Goal: Answer question/provide support: Answer question/provide support

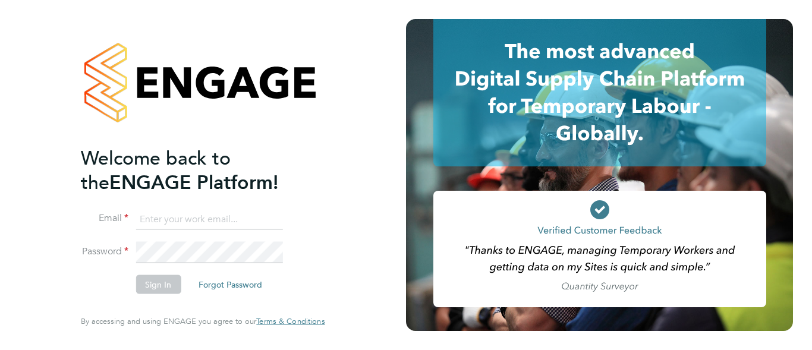
click at [181, 224] on input at bounding box center [208, 219] width 147 height 21
type input "francesca.oriordan@ncclondon.ac.uk"
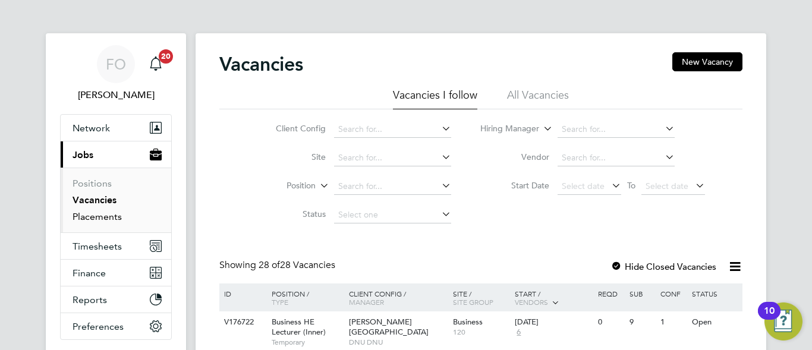
click at [116, 216] on link "Placements" at bounding box center [97, 216] width 49 height 11
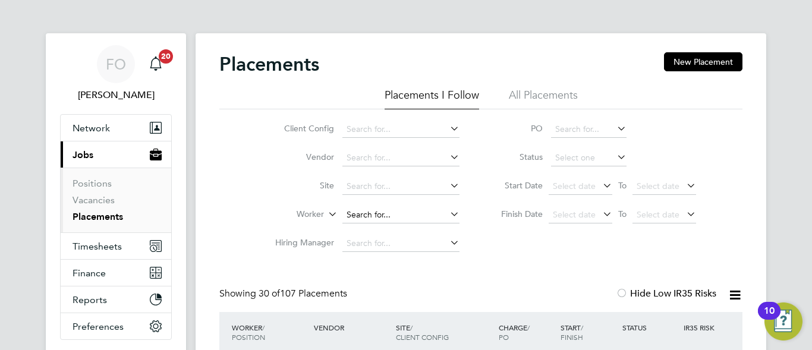
click at [365, 218] on input at bounding box center [400, 215] width 117 height 17
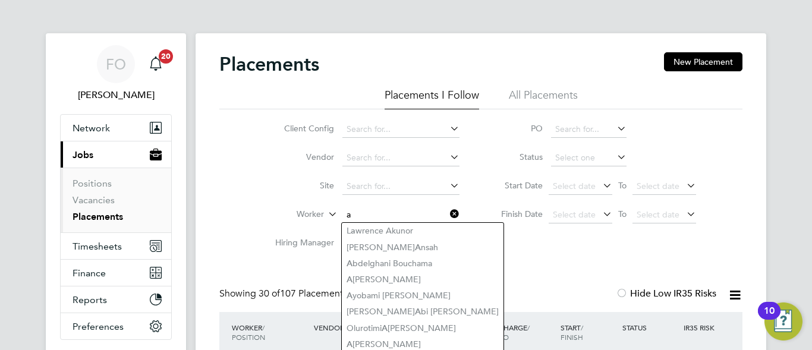
type input "a"
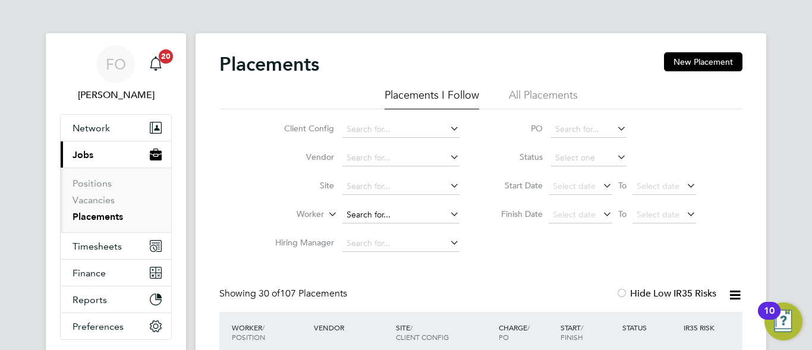
click at [371, 213] on input at bounding box center [400, 215] width 117 height 17
type input "g"
click at [351, 216] on input at bounding box center [400, 215] width 117 height 17
type input "anjay"
click at [546, 97] on li "All Placements" at bounding box center [543, 98] width 69 height 21
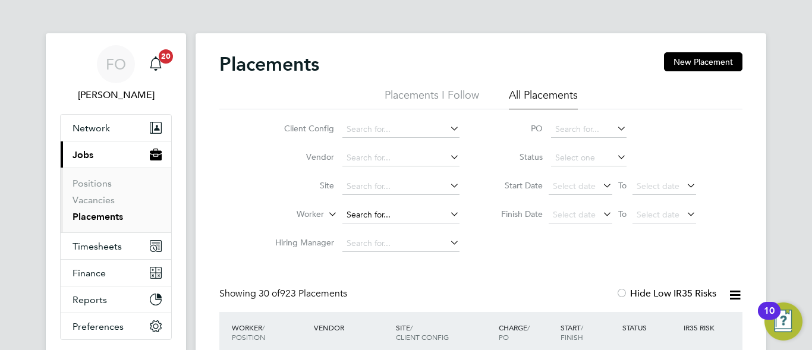
click at [378, 207] on input at bounding box center [400, 215] width 117 height 17
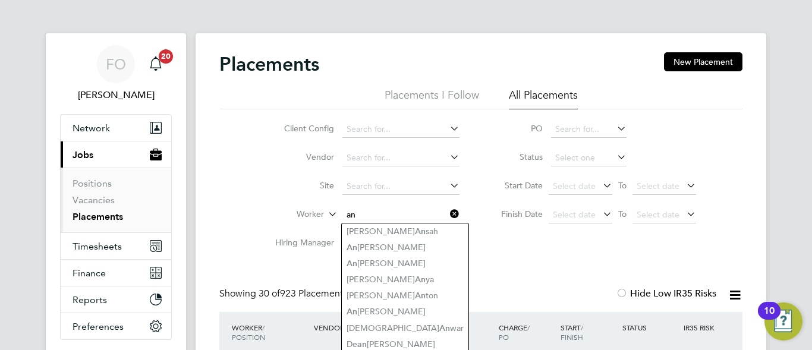
type input "a"
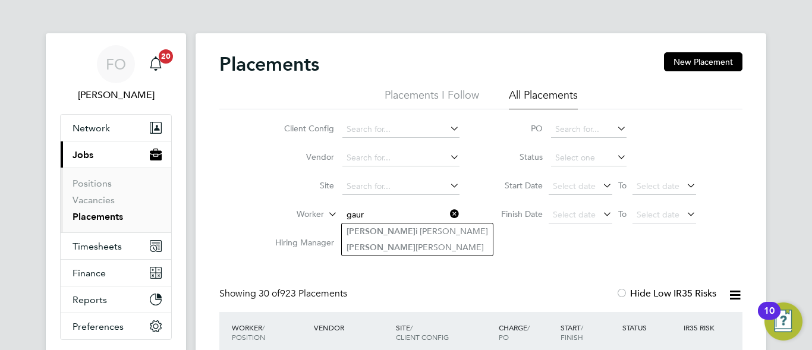
type input "gaur"
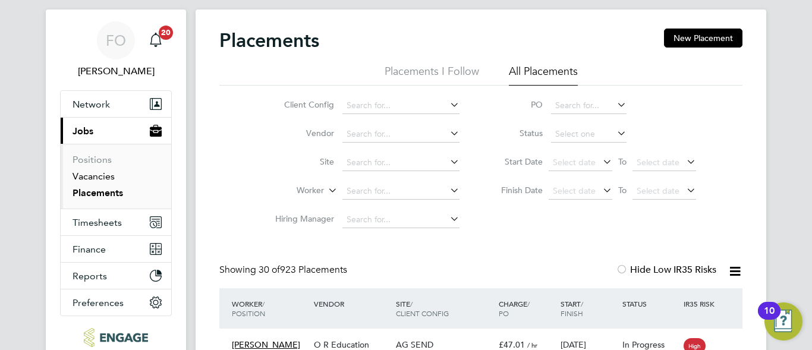
click at [86, 177] on link "Vacancies" at bounding box center [94, 176] width 42 height 11
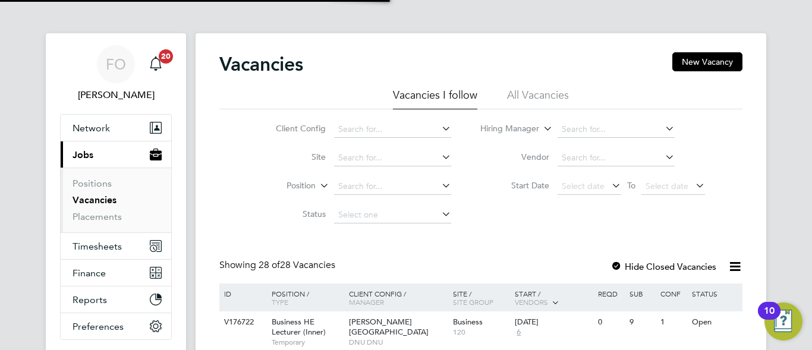
click at [549, 89] on li "All Vacancies" at bounding box center [538, 98] width 62 height 21
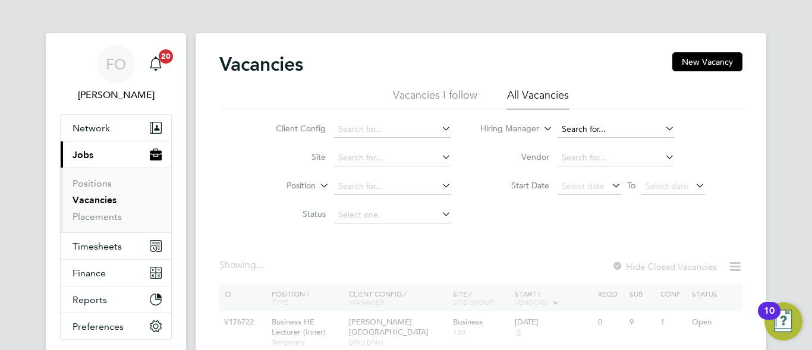
click at [592, 125] on input at bounding box center [615, 129] width 117 height 17
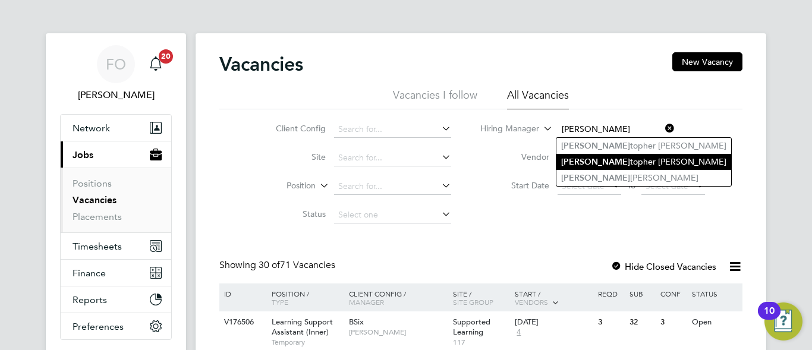
click at [627, 154] on li "Chris topher Butler" at bounding box center [643, 162] width 175 height 16
type input "Christopher Butler"
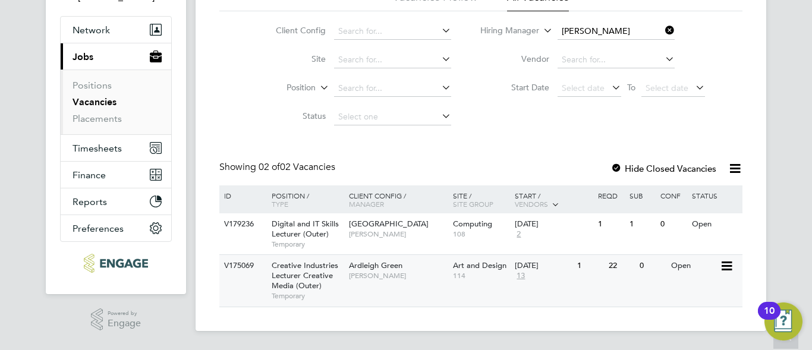
click at [423, 284] on div "Ardleigh Green Christopher Butler" at bounding box center [398, 270] width 104 height 31
click at [420, 234] on span "Christopher Butler" at bounding box center [398, 234] width 98 height 10
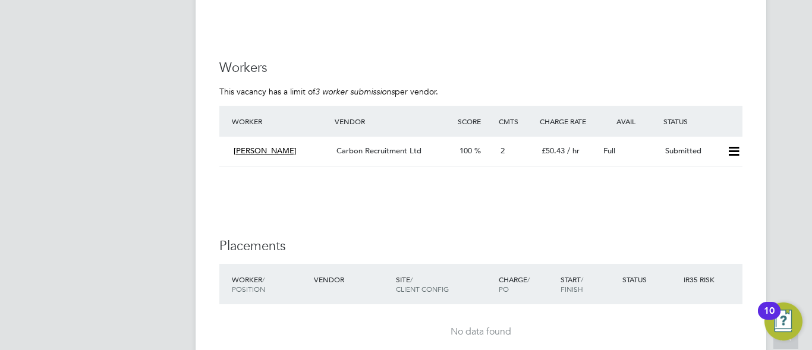
scroll to position [3162, 0]
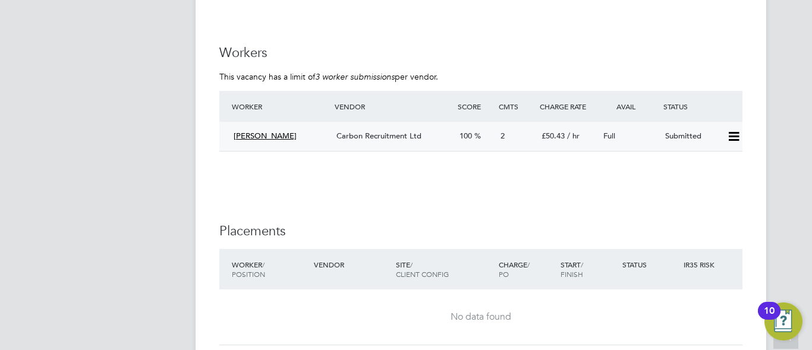
click at [683, 140] on div "Submitted" at bounding box center [691, 137] width 62 height 20
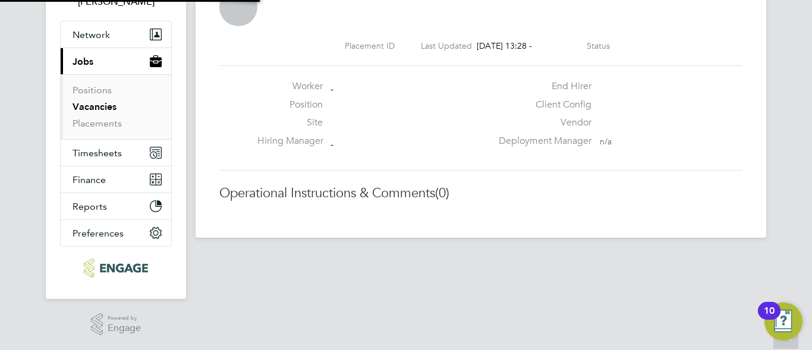
scroll to position [6, 6]
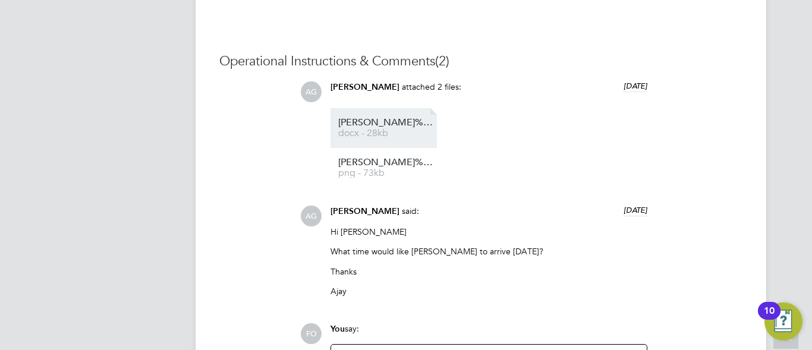
click at [393, 123] on span "Anjay%20Gaur%20NCC%20vetting%20form" at bounding box center [385, 122] width 95 height 9
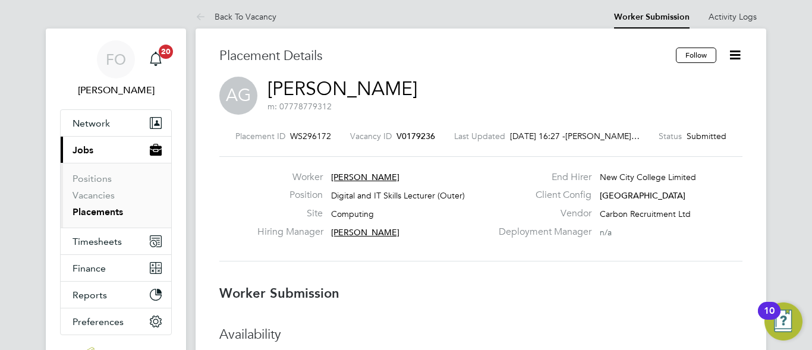
scroll to position [0, 0]
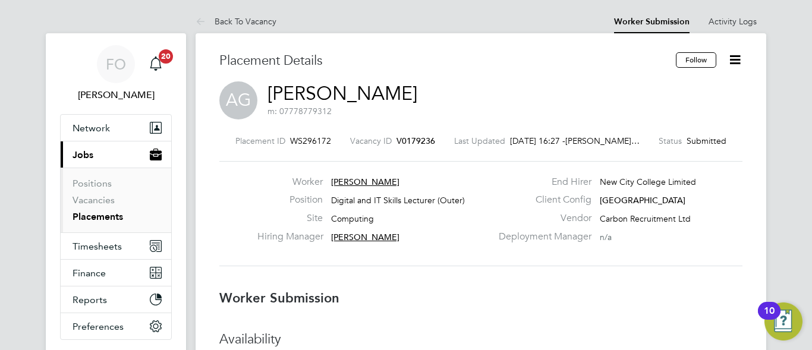
click at [733, 63] on icon at bounding box center [734, 59] width 15 height 15
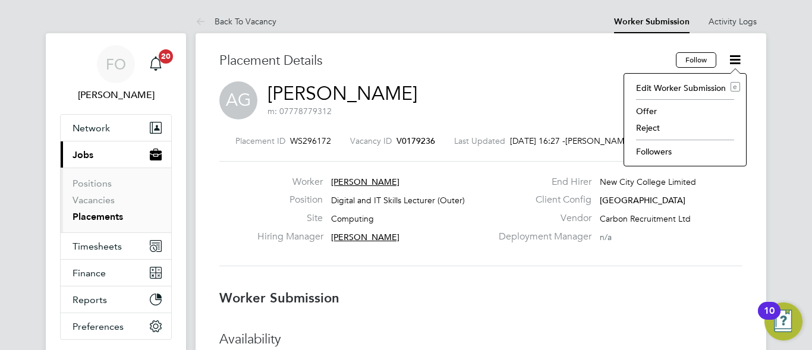
click at [579, 251] on div "Worker Anjay Gaur Position Digital and IT Skills Lecturer (Outer) Site Computin…" at bounding box center [481, 213] width 532 height 75
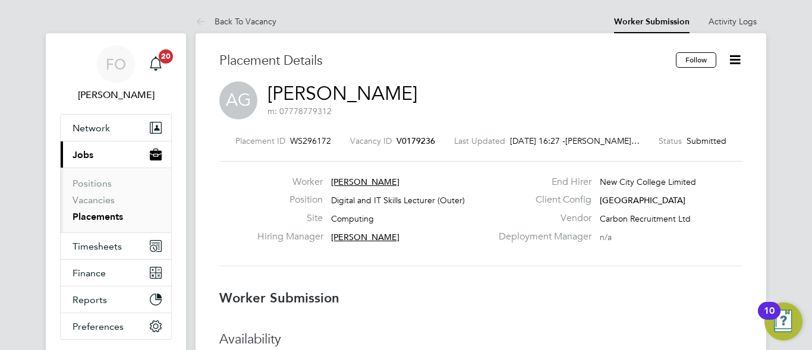
click at [99, 212] on link "Placements" at bounding box center [98, 216] width 51 height 11
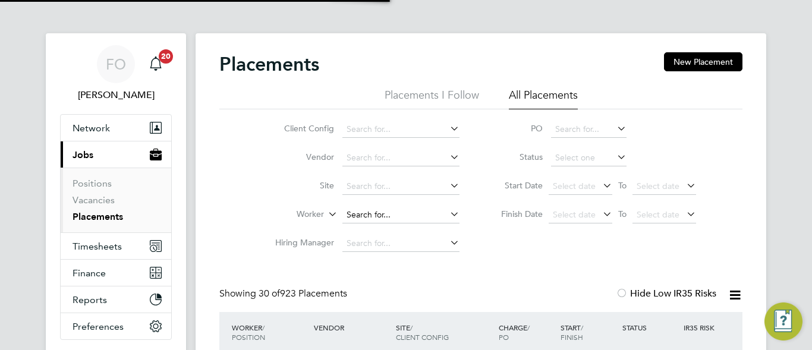
click at [377, 207] on input at bounding box center [400, 215] width 117 height 17
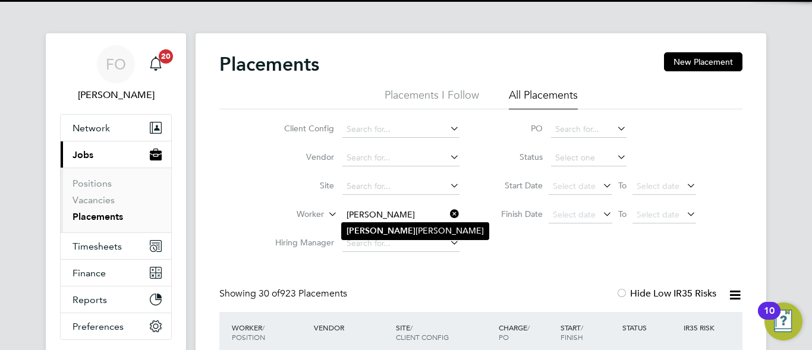
click at [396, 230] on li "Leroy Joseph" at bounding box center [415, 231] width 147 height 16
type input "[PERSON_NAME]"
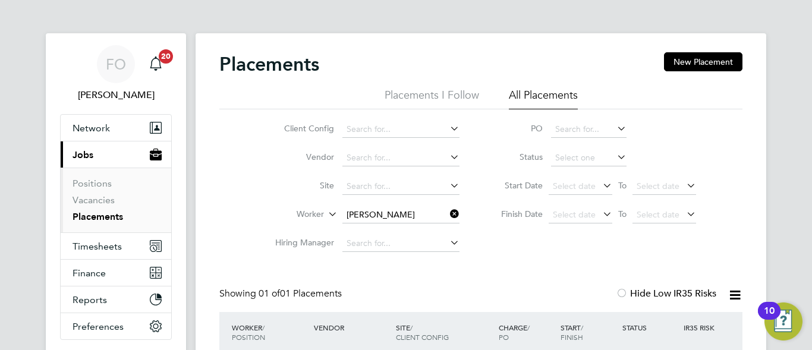
click at [805, 156] on div "FO Francesca O'Riordan Notifications 20 Applications: Network Team Members Busi…" at bounding box center [406, 236] width 812 height 472
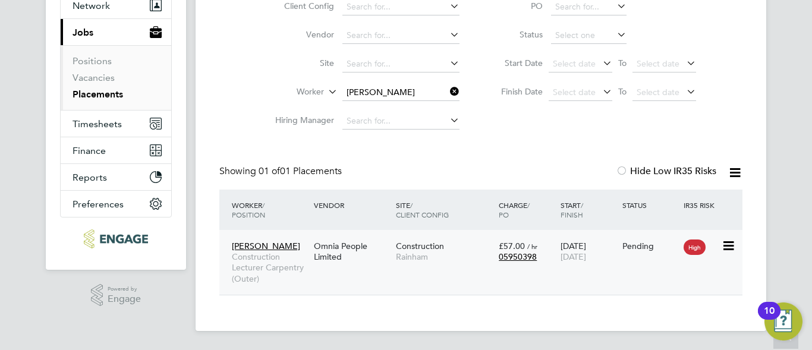
click at [623, 277] on div "Leroy Joseph Construction Lecturer Carpentry (Outer) Omnia People Limited Const…" at bounding box center [480, 262] width 523 height 65
click at [653, 241] on div "Pending" at bounding box center [650, 246] width 56 height 11
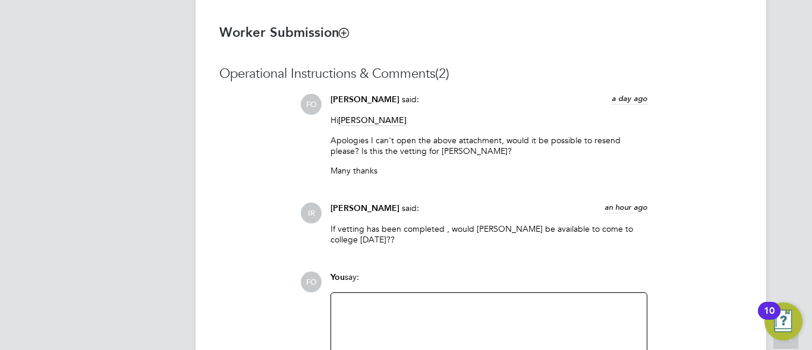
scroll to position [975, 0]
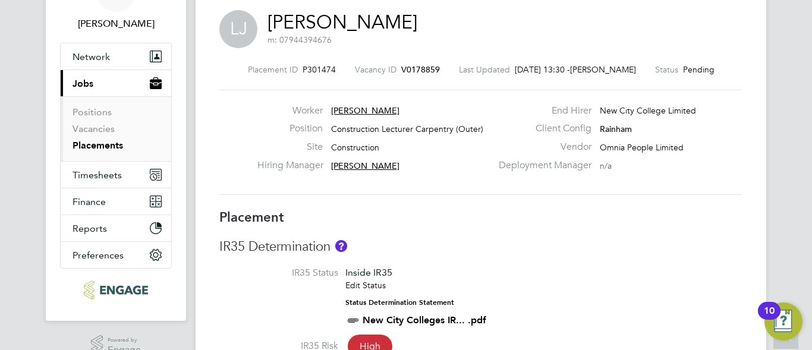
click at [411, 70] on span "V0178859" at bounding box center [420, 69] width 39 height 11
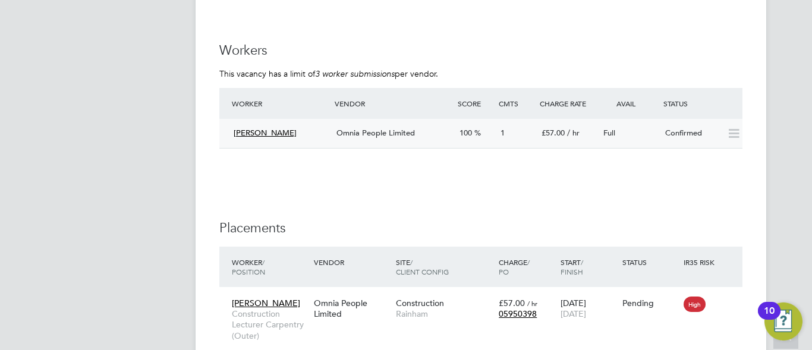
click at [692, 131] on div "Confirmed" at bounding box center [691, 134] width 62 height 20
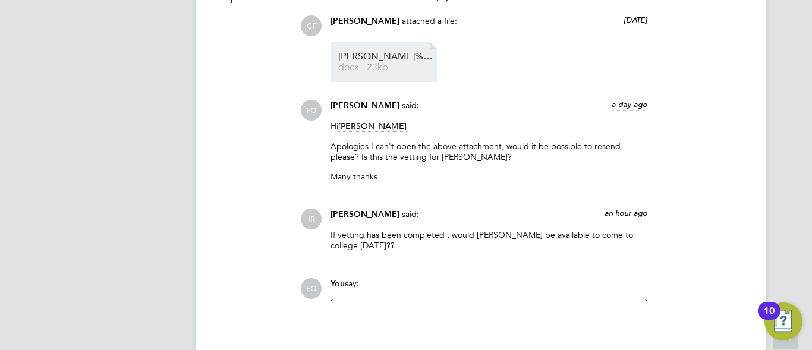
click at [378, 70] on span "docx - 23kb" at bounding box center [385, 67] width 95 height 9
click at [389, 59] on span "[PERSON_NAME]%20Leroy%20HQ00329331" at bounding box center [385, 56] width 95 height 9
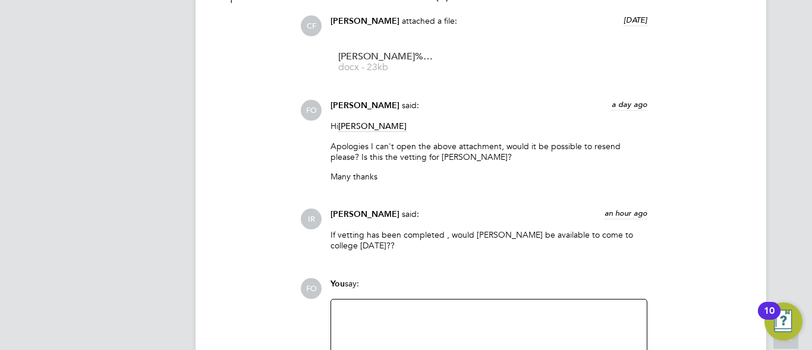
click at [439, 308] on div at bounding box center [488, 332] width 301 height 51
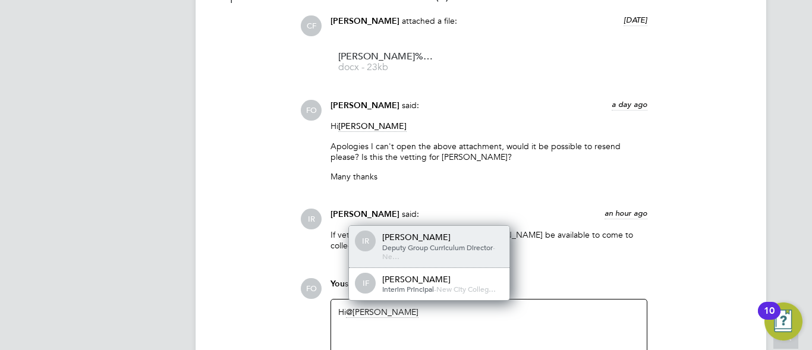
click at [447, 247] on span "Deputy Group Curriculum Director" at bounding box center [437, 247] width 111 height 10
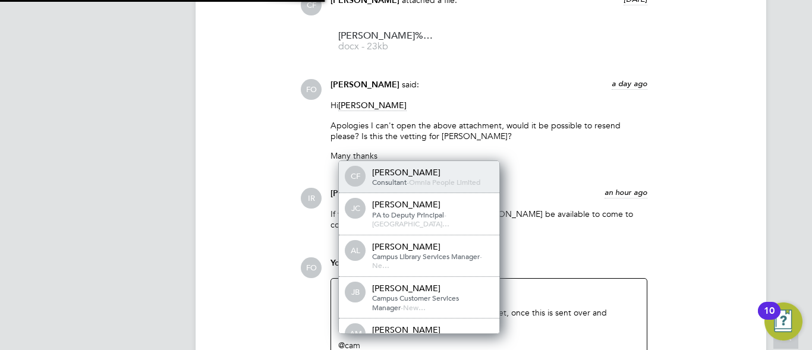
scroll to position [19, 119]
click at [467, 179] on span "Omnia People Limited" at bounding box center [444, 182] width 71 height 10
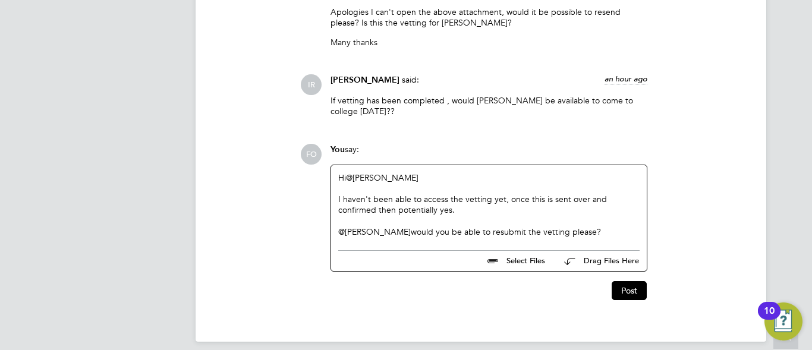
scroll to position [1970, 0]
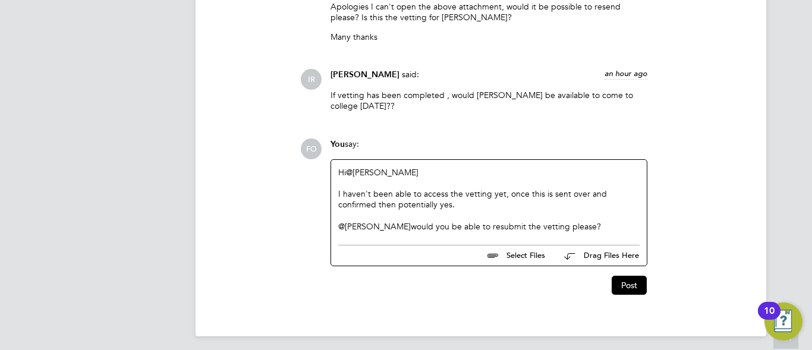
click at [596, 224] on div "@[PERSON_NAME] ​ would you be able to resubmit the vetting please?" at bounding box center [488, 226] width 301 height 11
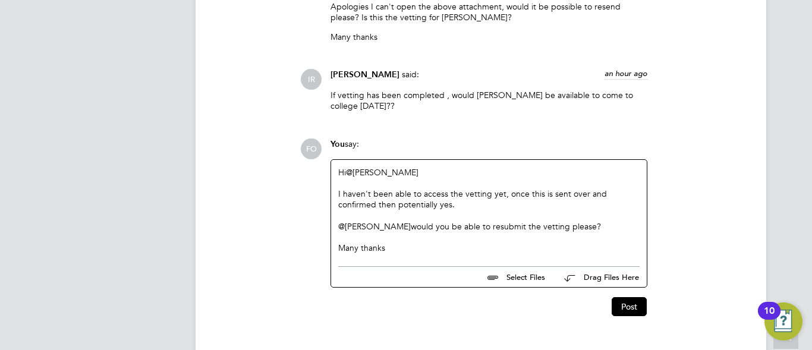
click at [465, 210] on div "I haven't been able to access the vetting yet, once this is sent over and confi…" at bounding box center [488, 215] width 301 height 11
click at [453, 210] on div "I haven't been able to access the vetting yet, once this is sent over and confi…" at bounding box center [488, 215] width 301 height 11
click at [339, 210] on div "I haven't been able to access the vetting yet, once this is sent over and confi…" at bounding box center [488, 215] width 301 height 11
click at [465, 210] on div "I haven't been able to access the vetting yet, once this is sent over and confi…" at bounding box center [488, 215] width 301 height 11
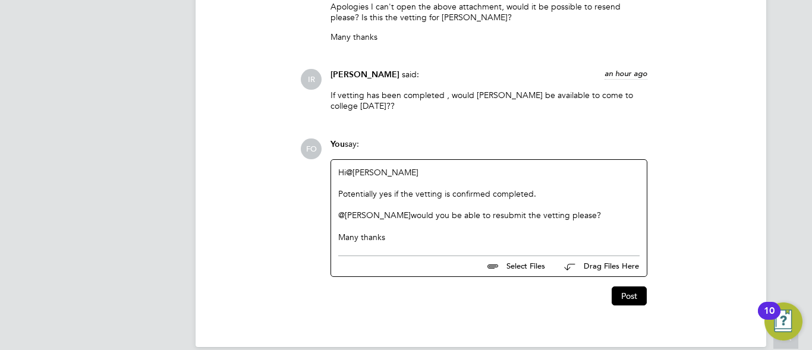
click at [406, 242] on div "Hi @[PERSON_NAME] ​ Potentially yes if the vetting is confirmed completed. @[PE…" at bounding box center [489, 205] width 316 height 90
click at [390, 199] on div "Potentially yes if the vetting is confirmed completed." at bounding box center [488, 204] width 301 height 11
click at [538, 199] on div "Potentially yes if the vetting is confirmed completed." at bounding box center [488, 204] width 301 height 11
click at [632, 294] on button "Post" at bounding box center [629, 295] width 35 height 19
